Goal: Task Accomplishment & Management: Manage account settings

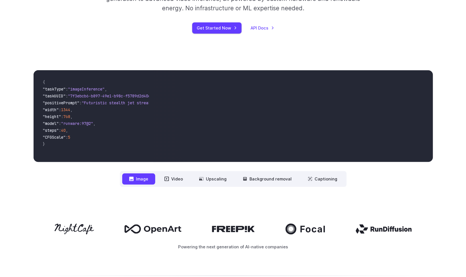
scroll to position [120, 0]
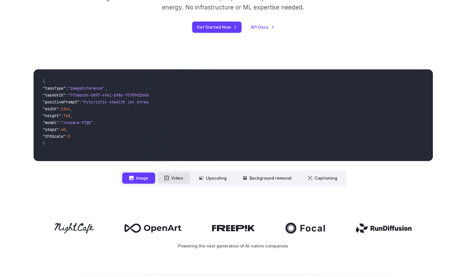
click at [180, 182] on button "Video" at bounding box center [173, 178] width 32 height 11
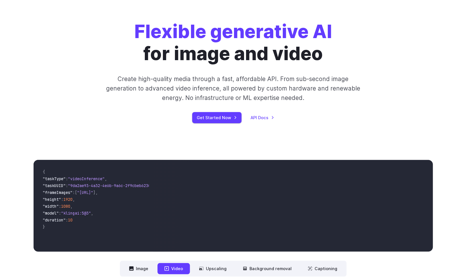
scroll to position [0, 0]
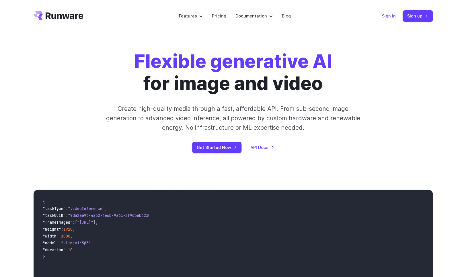
click at [388, 18] on link "Sign in" at bounding box center [389, 16] width 14 height 7
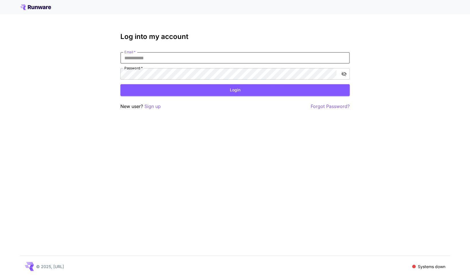
click at [187, 52] on input "Email   *" at bounding box center [234, 57] width 229 height 11
click at [43, 8] on icon at bounding box center [35, 7] width 31 height 6
